Goal: Navigation & Orientation: Understand site structure

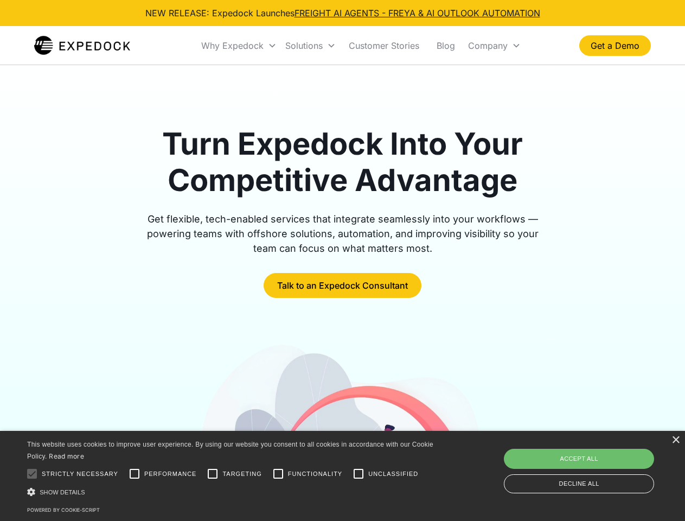
click at [239, 46] on div "Why Expedock" at bounding box center [232, 45] width 62 height 11
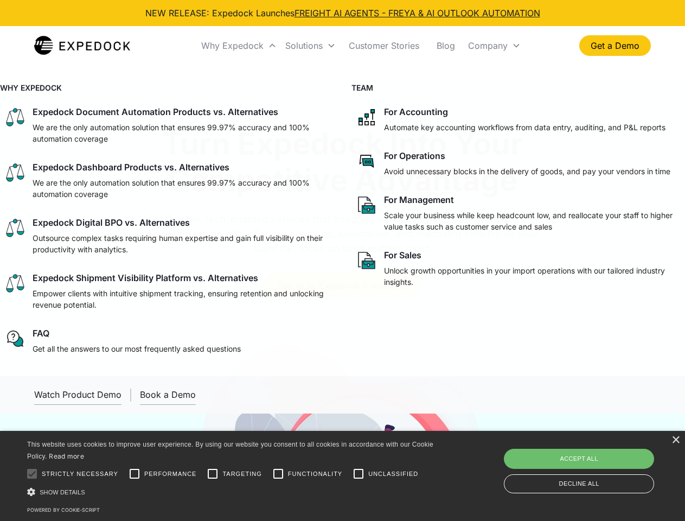
click at [310, 46] on div "Solutions" at bounding box center [303, 45] width 37 height 11
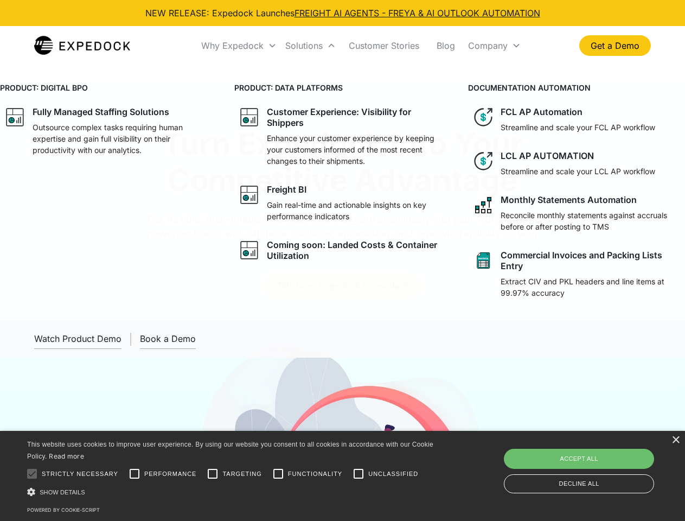
click at [494, 46] on div "Company" at bounding box center [488, 45] width 40 height 11
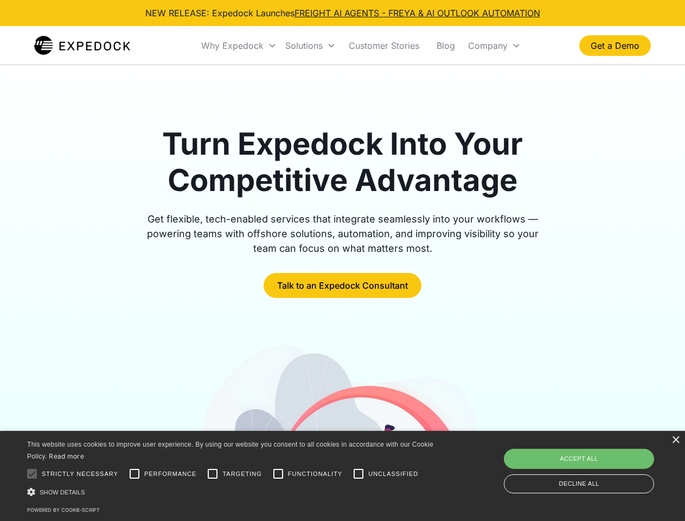
click at [32, 473] on div at bounding box center [32, 474] width 22 height 22
click at [134, 473] on input "Performance" at bounding box center [135, 474] width 22 height 22
checkbox input "true"
click at [213, 473] on input "Targeting" at bounding box center [213, 474] width 22 height 22
checkbox input "true"
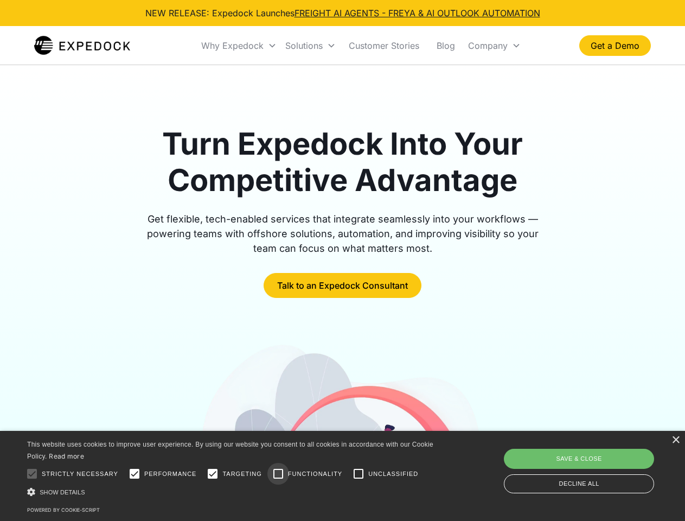
click at [278, 473] on input "Functionality" at bounding box center [278, 474] width 22 height 22
checkbox input "true"
click at [358, 473] on input "Unclassified" at bounding box center [359, 474] width 22 height 22
checkbox input "true"
click at [232, 491] on div "Show details Hide details" at bounding box center [232, 491] width 410 height 11
